Goal: Transaction & Acquisition: Purchase product/service

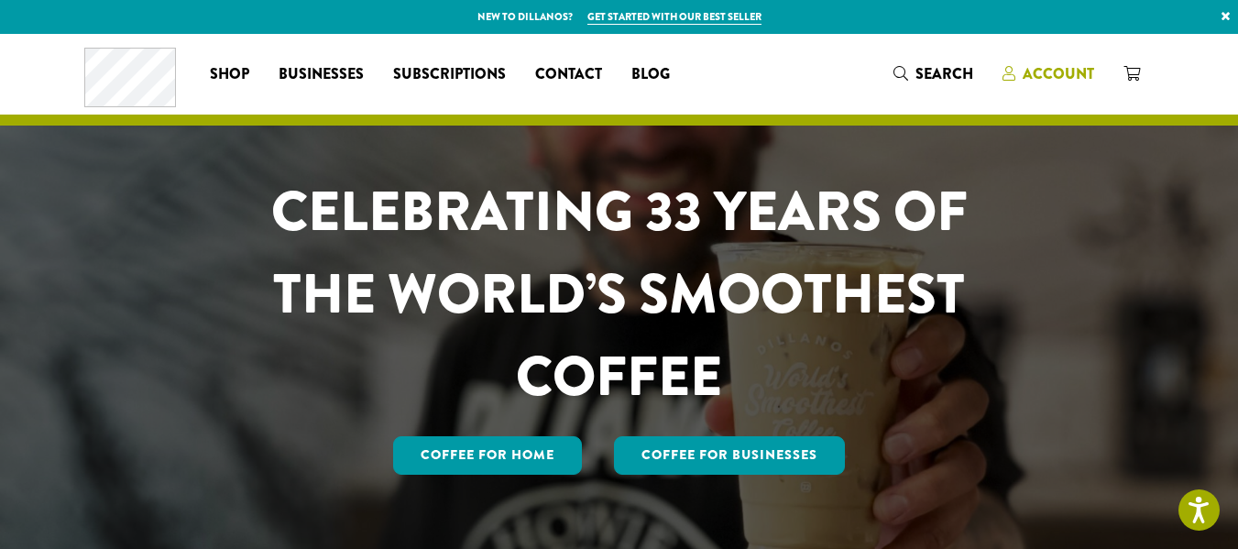
click at [1094, 74] on span "Account" at bounding box center [1057, 73] width 71 height 21
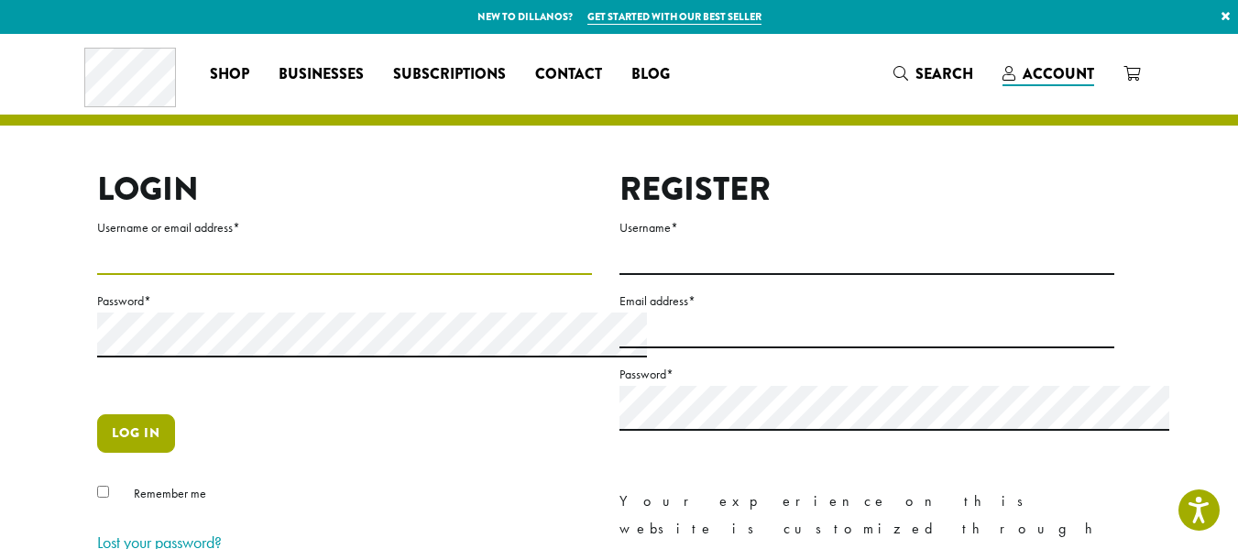
type input "**********"
click at [97, 453] on button "Log in" at bounding box center [136, 433] width 78 height 38
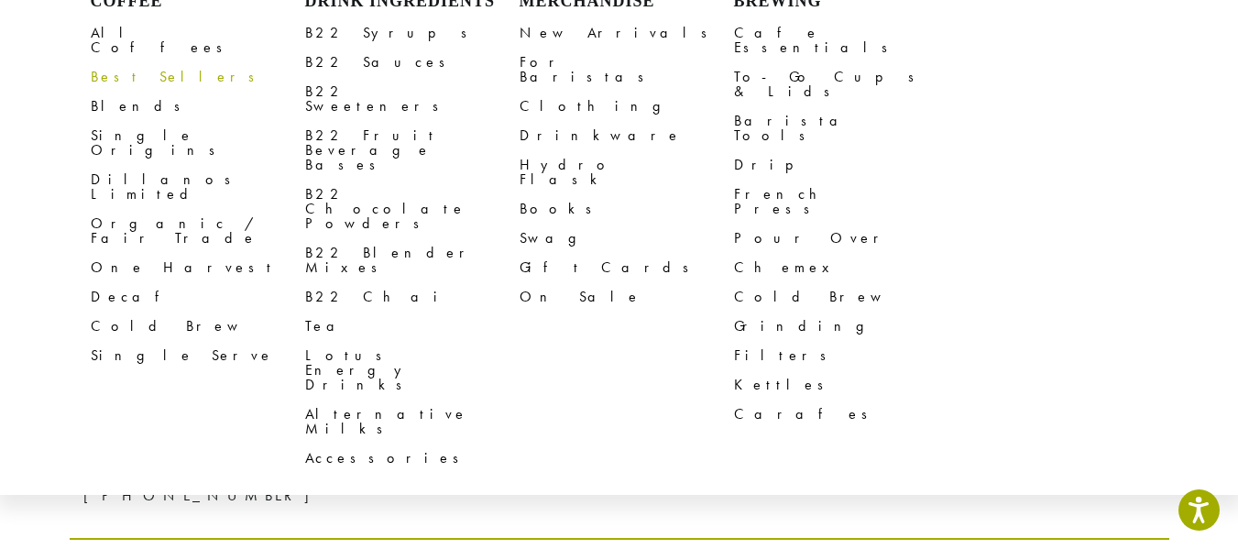
scroll to position [183, 0]
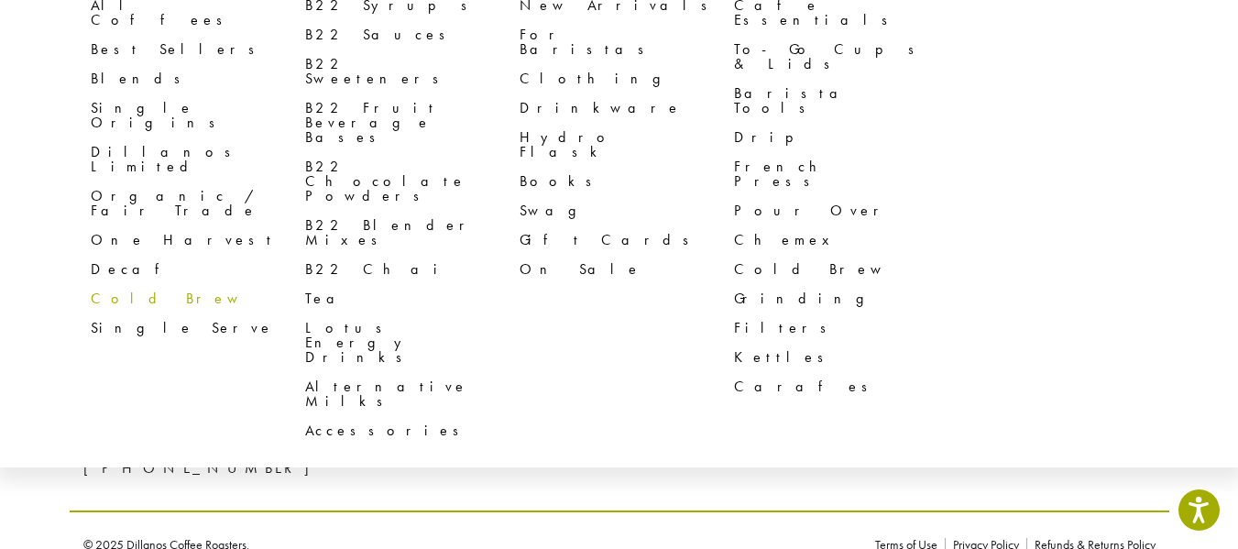
click at [91, 312] on link "Cold Brew" at bounding box center [198, 298] width 214 height 29
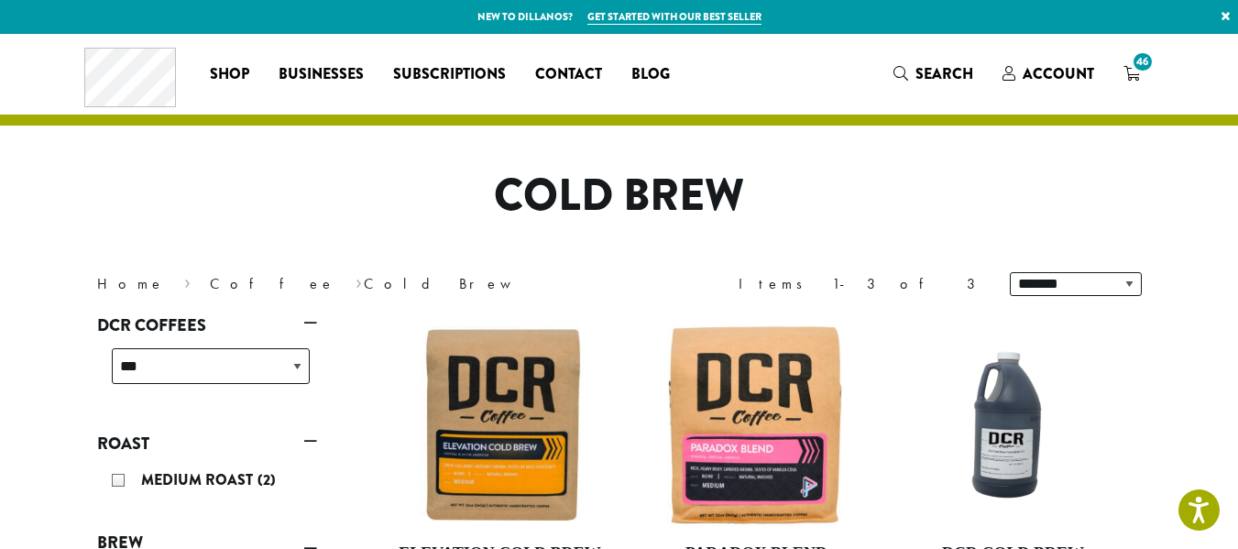
scroll to position [366, 0]
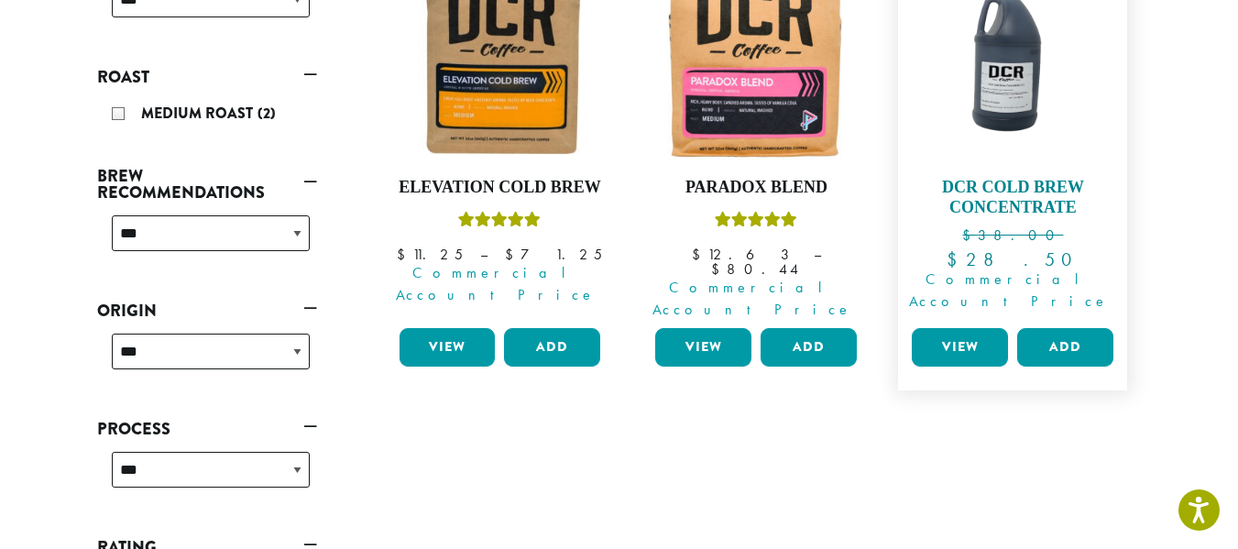
click at [1057, 135] on img at bounding box center [1012, 57] width 211 height 211
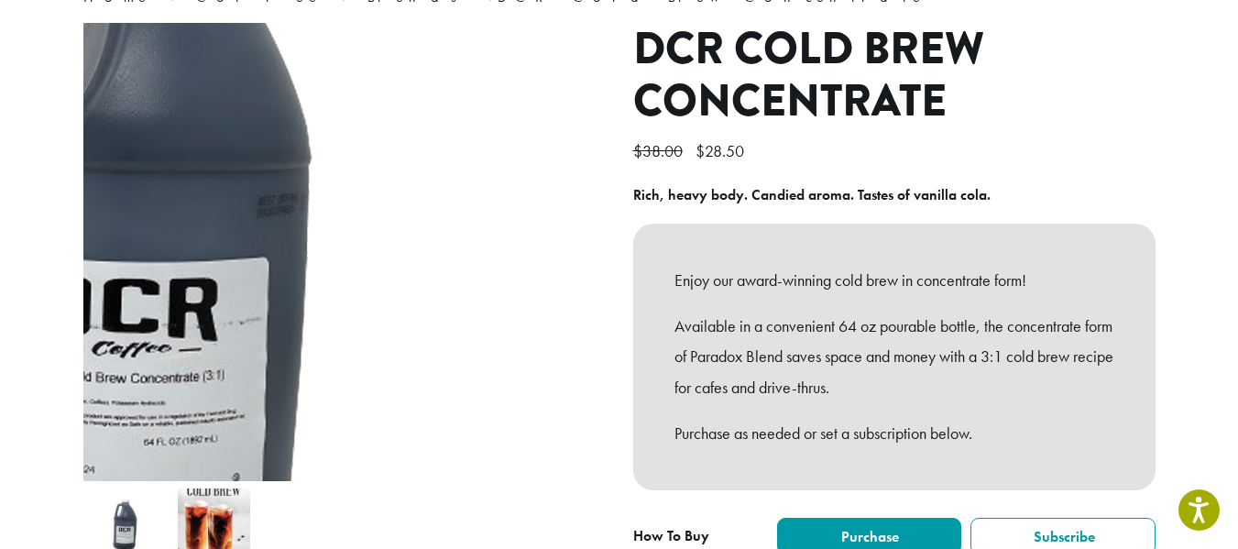
scroll to position [366, 0]
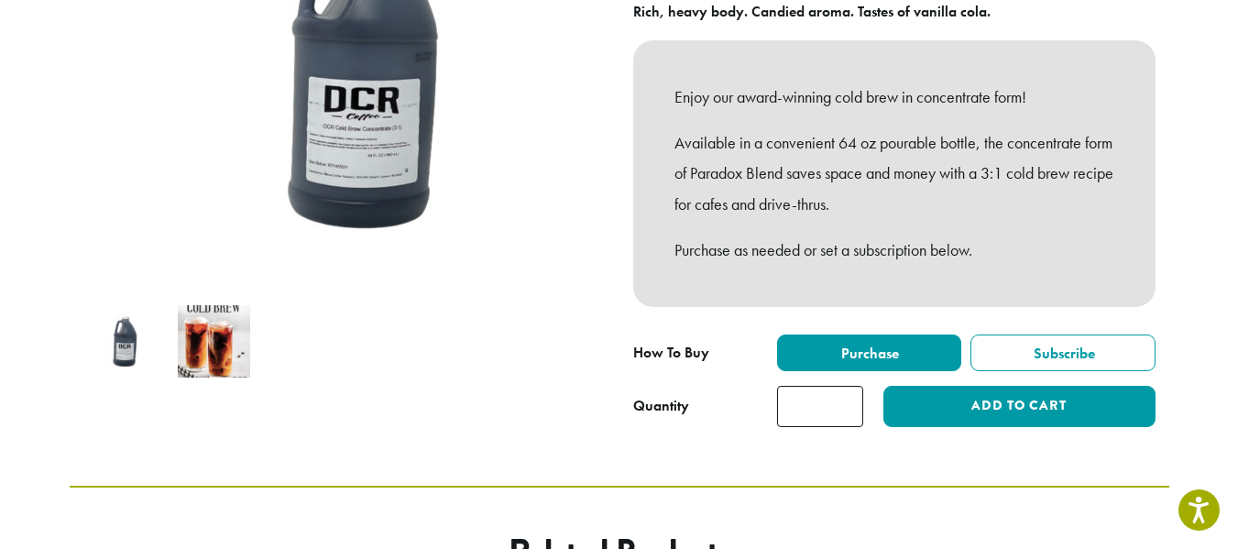
click at [178, 372] on img at bounding box center [214, 341] width 72 height 72
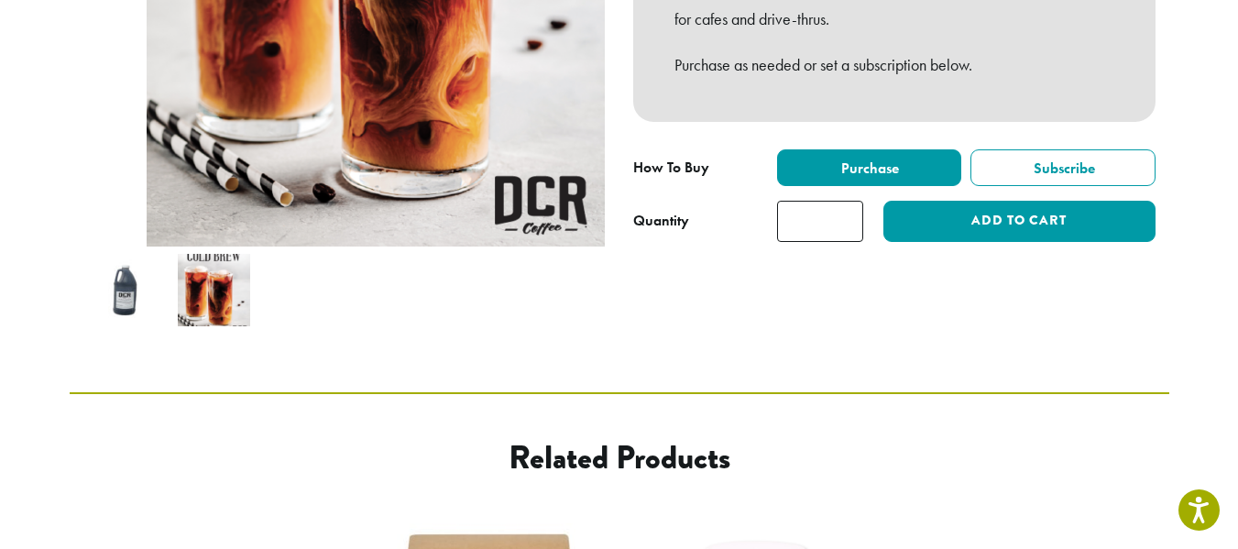
scroll to position [460, 0]
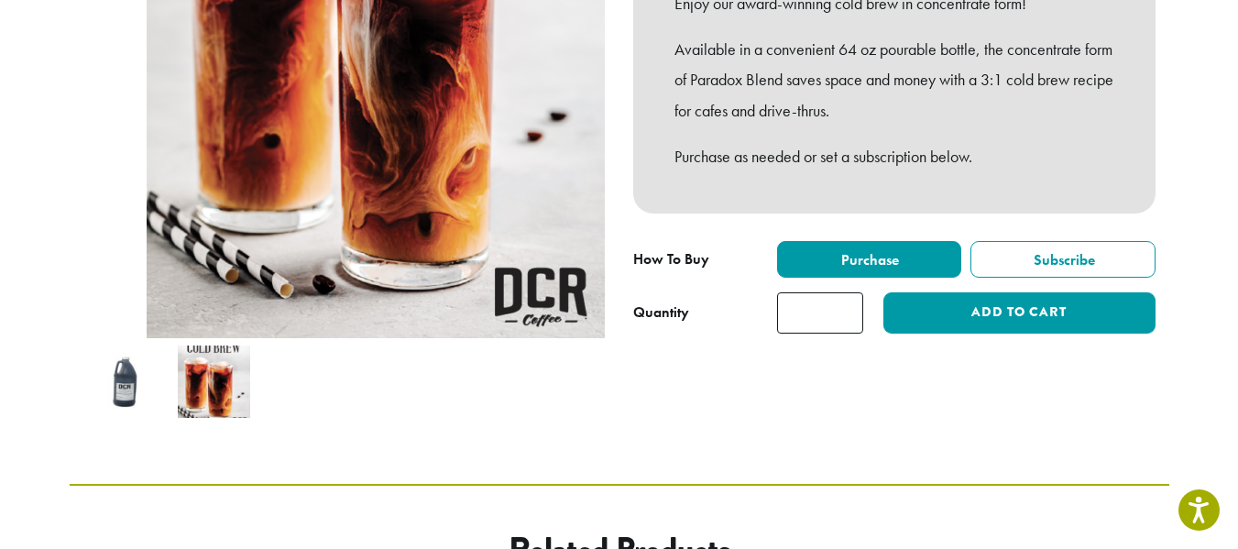
click at [91, 413] on img at bounding box center [127, 381] width 72 height 72
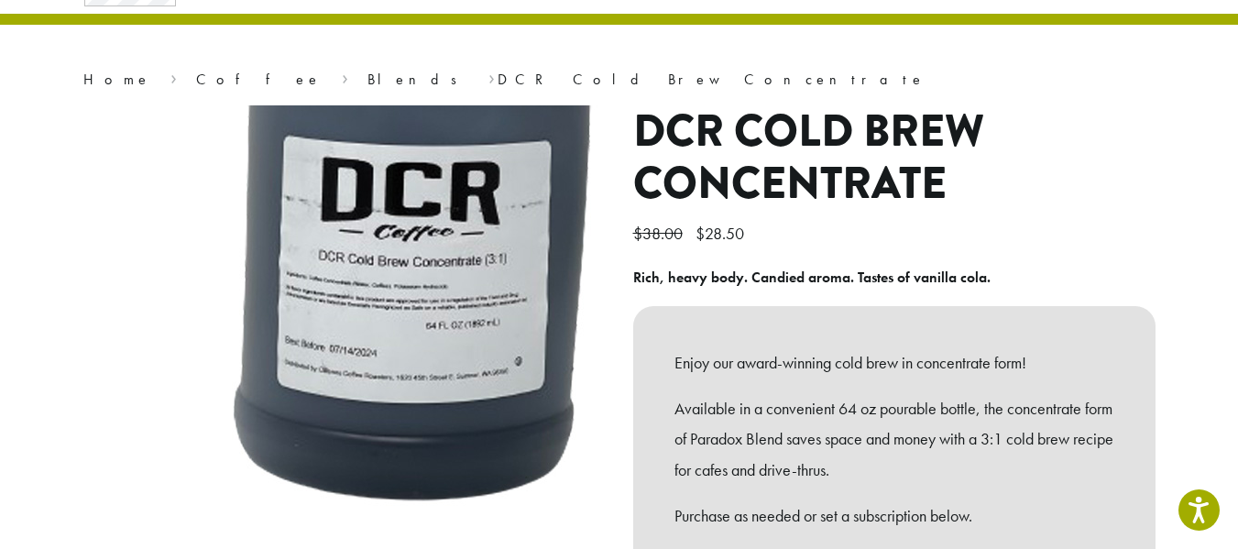
scroll to position [93, 0]
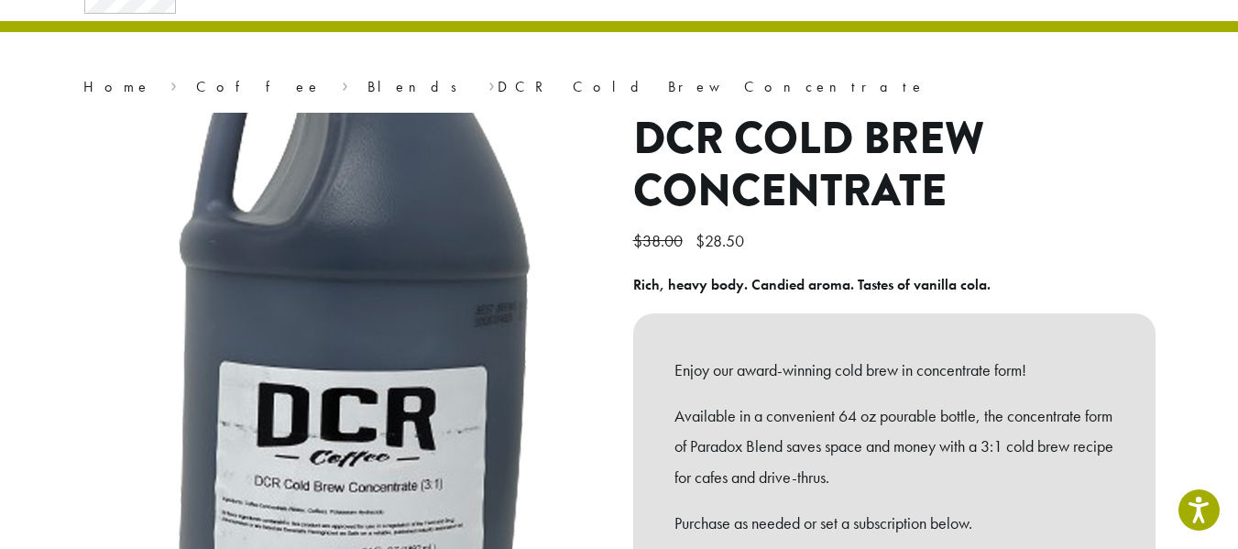
click at [304, 365] on img at bounding box center [380, 342] width 1099 height 1099
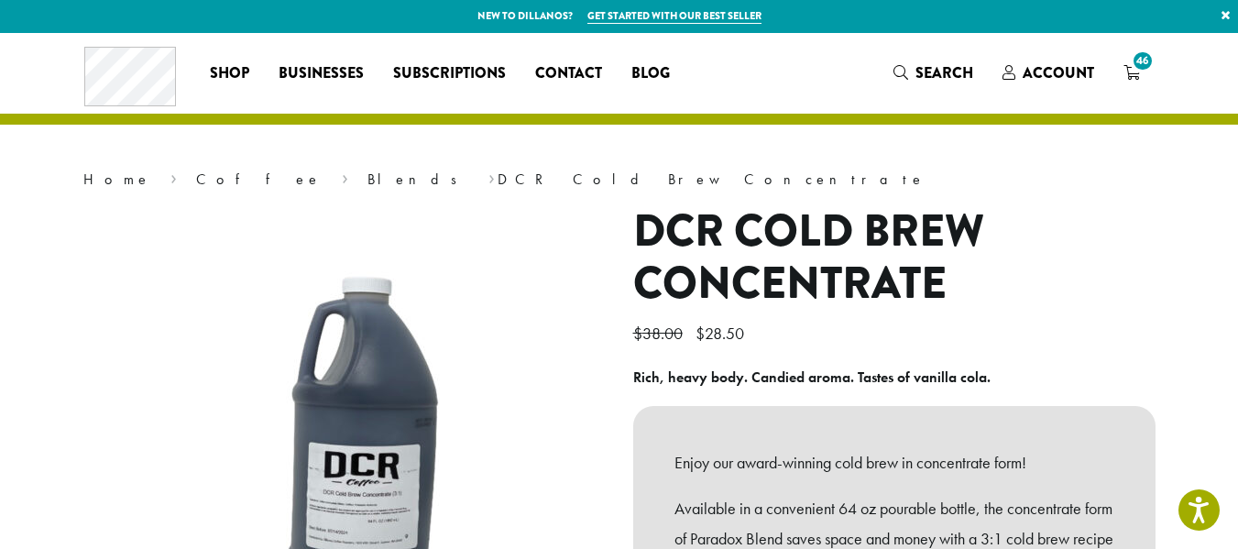
scroll to position [0, 0]
